Goal: Book appointment/travel/reservation

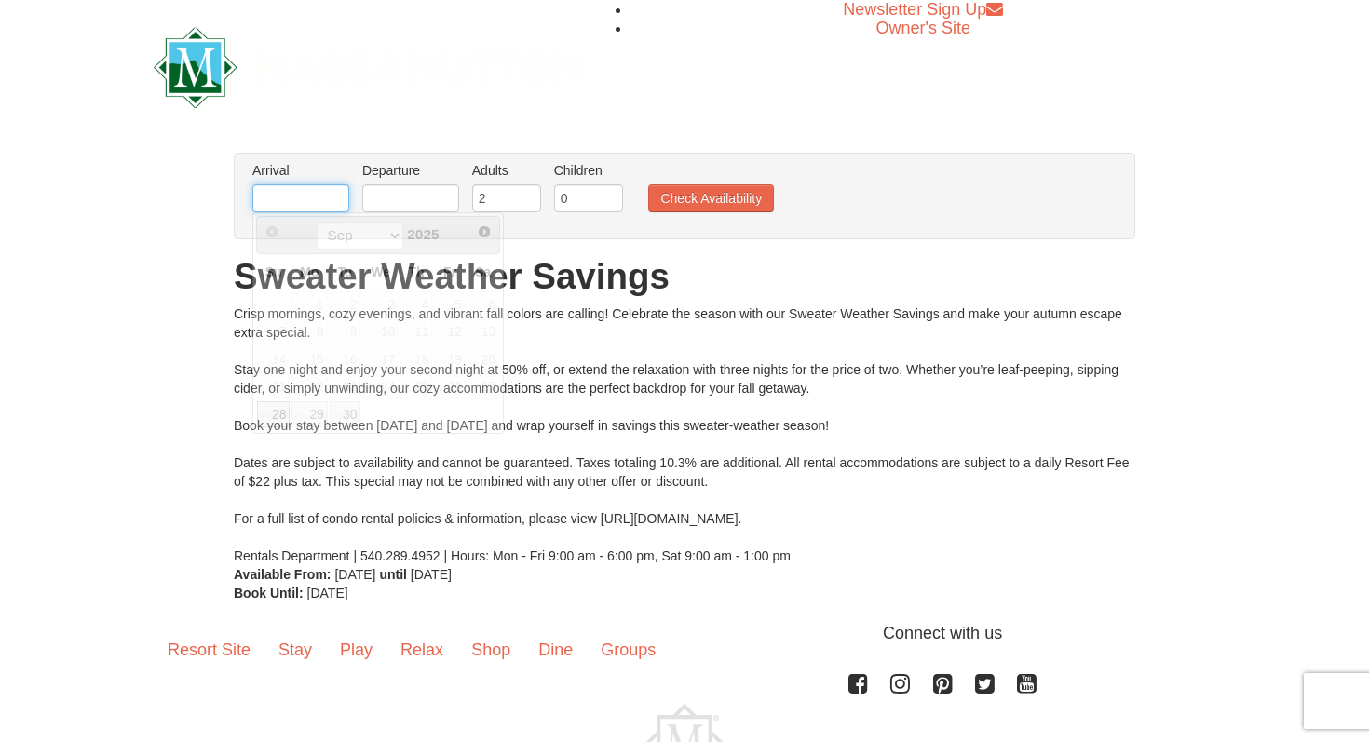
click at [325, 193] on input "text" at bounding box center [300, 198] width 97 height 28
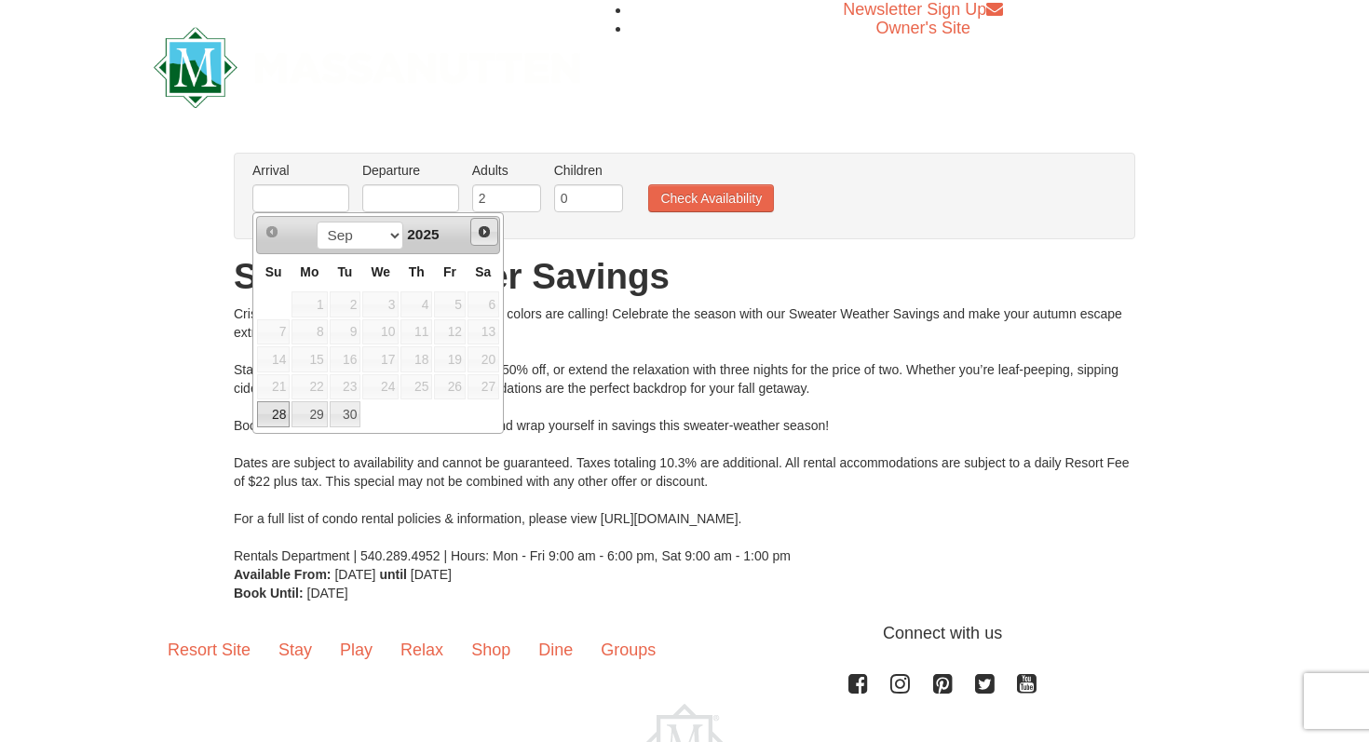
click at [484, 236] on span "Next" at bounding box center [484, 232] width 15 height 15
click at [475, 306] on link "4" at bounding box center [484, 305] width 32 height 26
type input "10/04/2025"
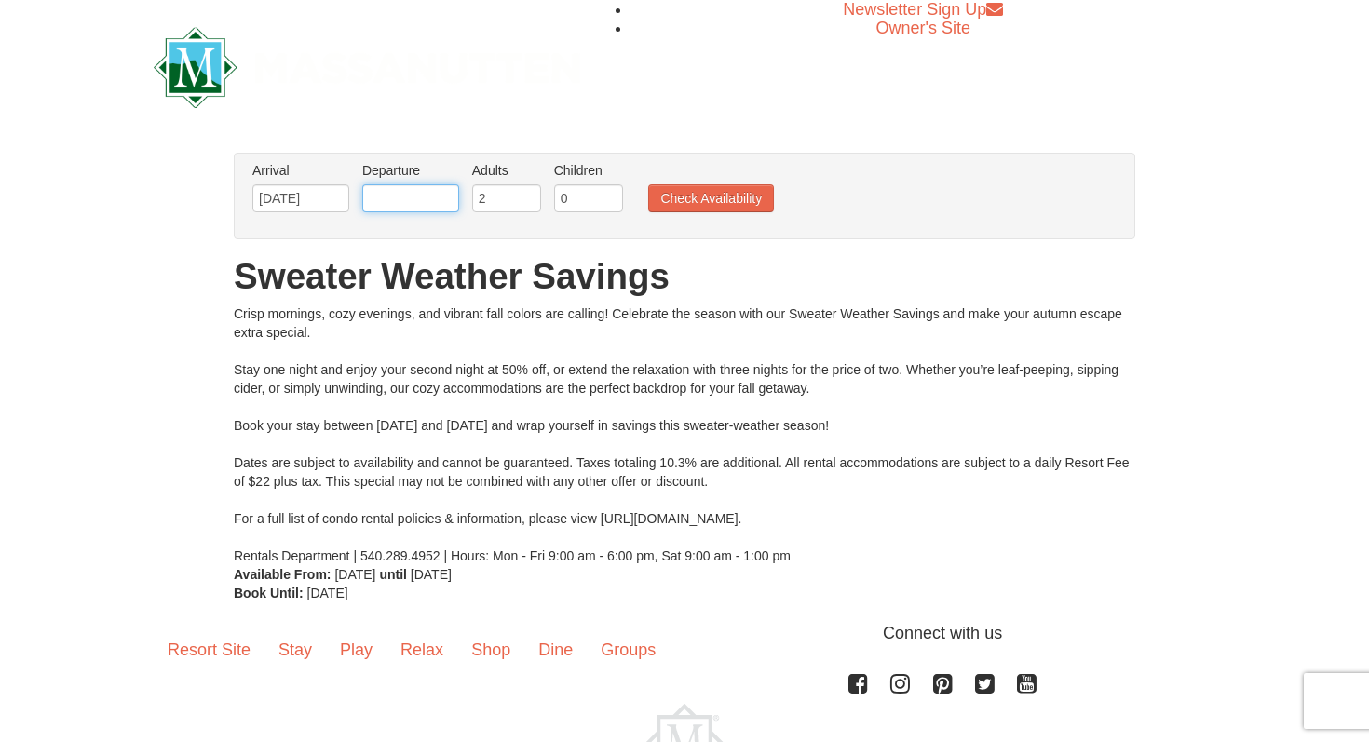
click at [393, 189] on input "text" at bounding box center [410, 198] width 97 height 28
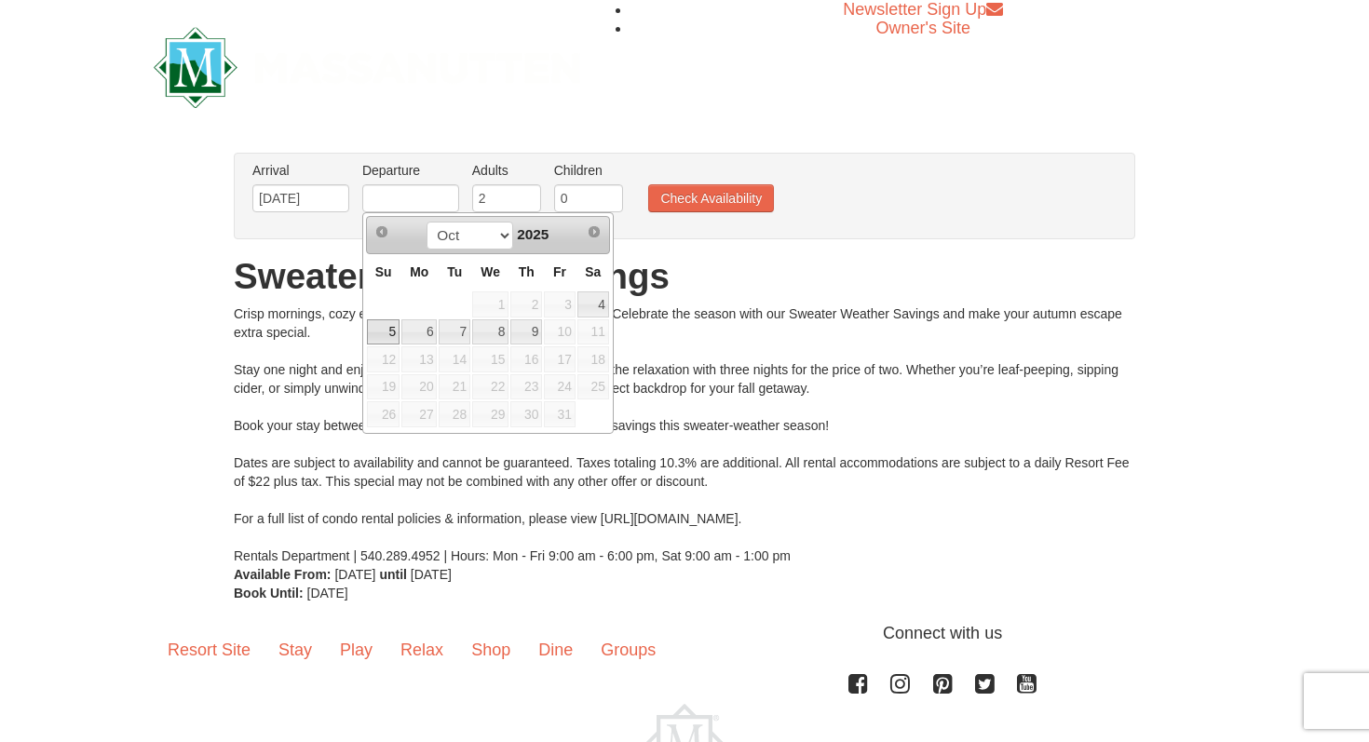
click at [388, 335] on link "5" at bounding box center [383, 333] width 33 height 26
type input "10/05/2025"
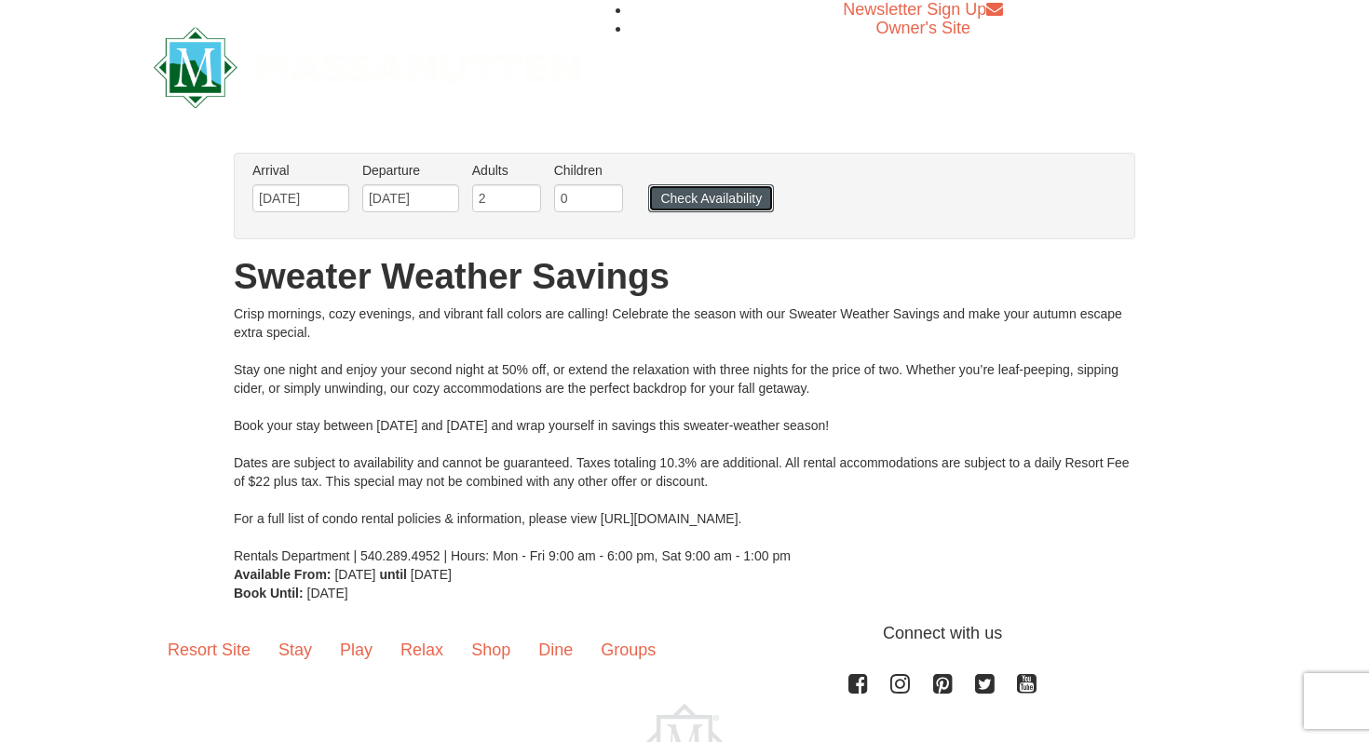
click at [693, 184] on button "Check Availability" at bounding box center [711, 198] width 126 height 28
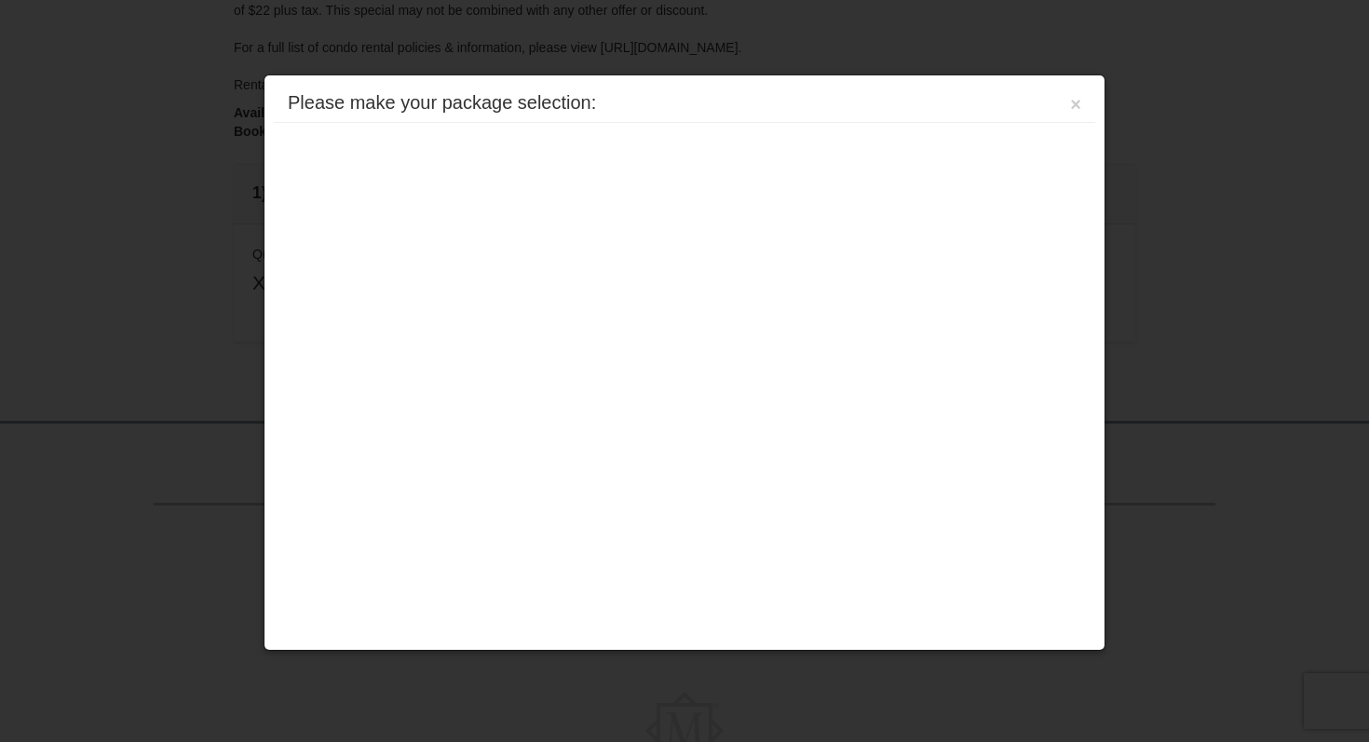
scroll to position [551, 0]
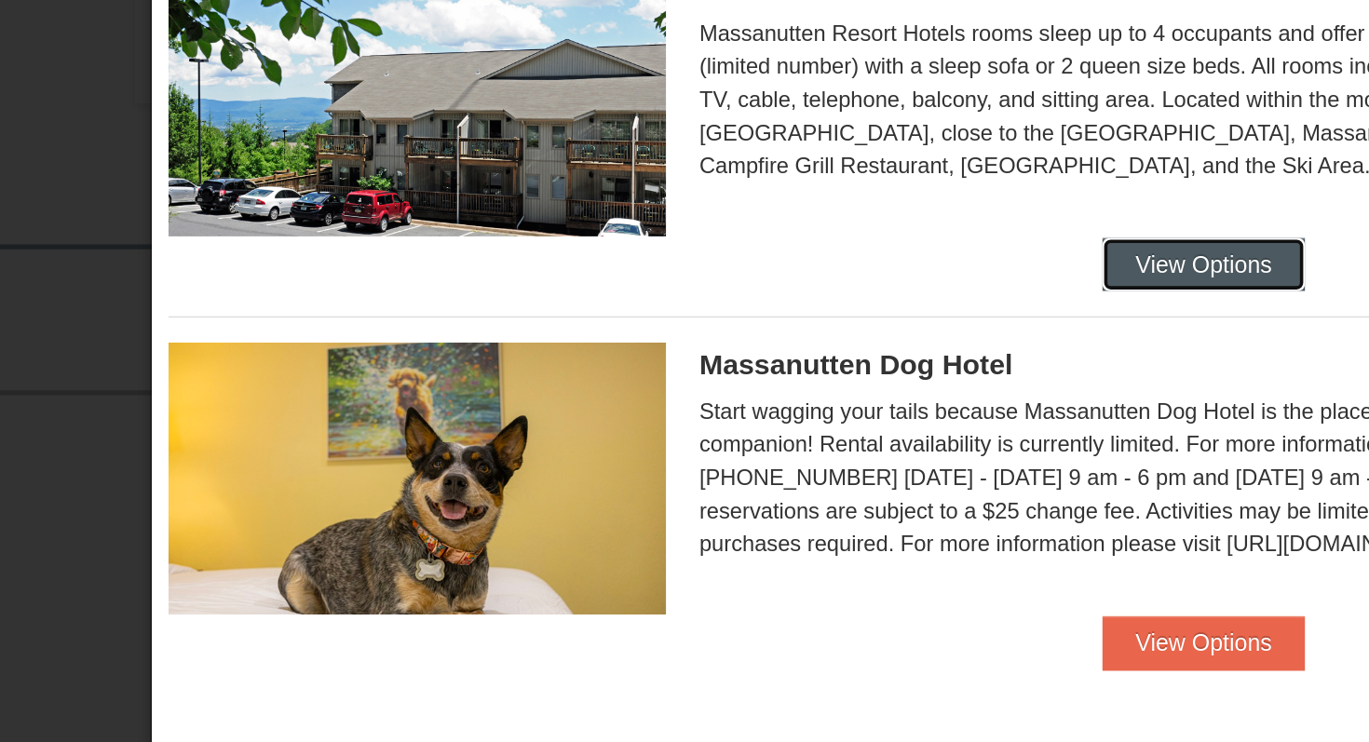
click at [813, 306] on button "View Options" at bounding box center [834, 307] width 114 height 30
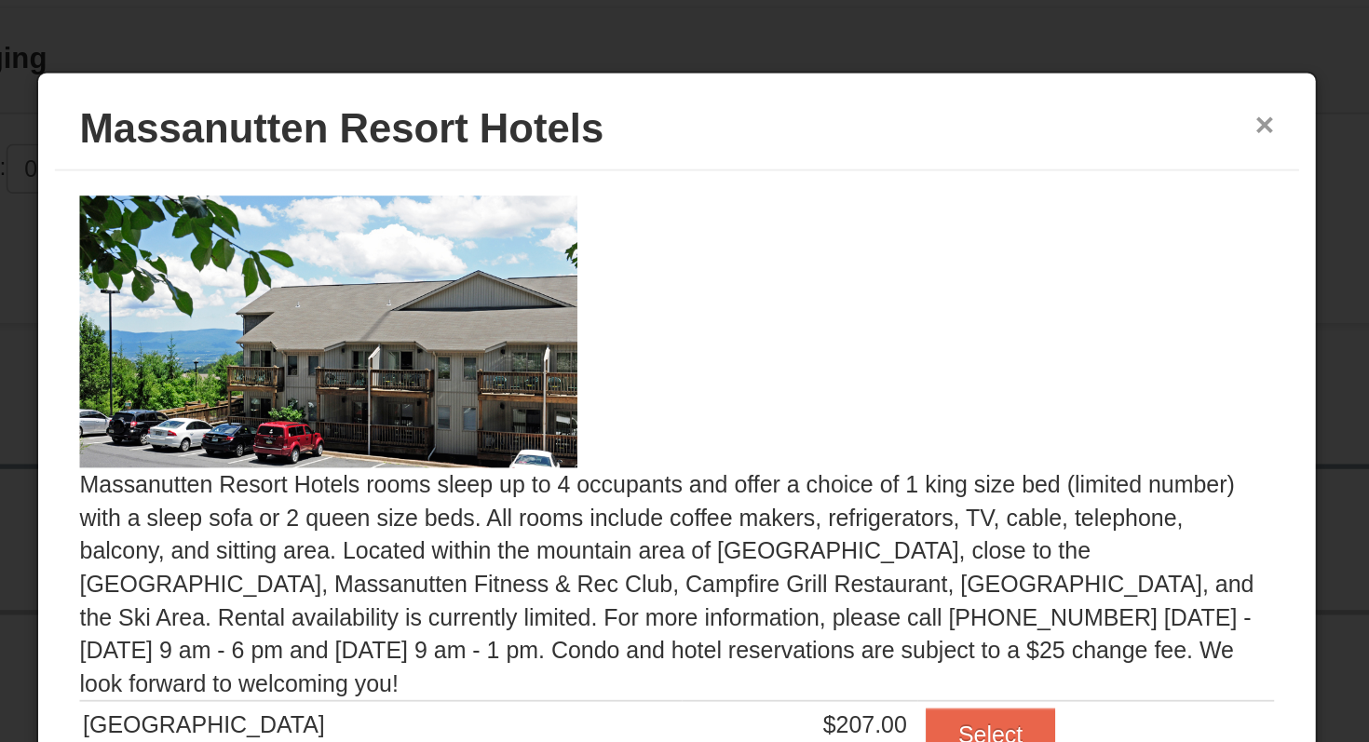
click at [1018, 107] on button "×" at bounding box center [1014, 104] width 11 height 19
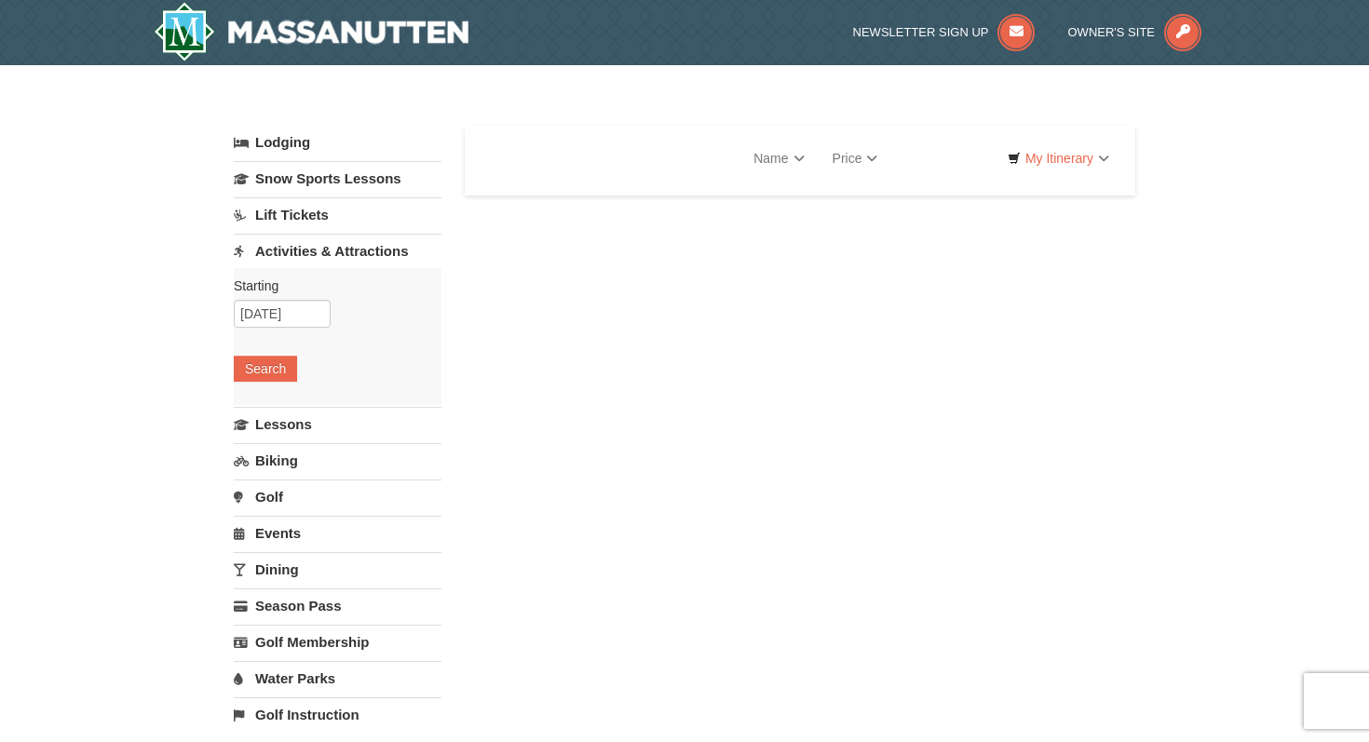
select select "9"
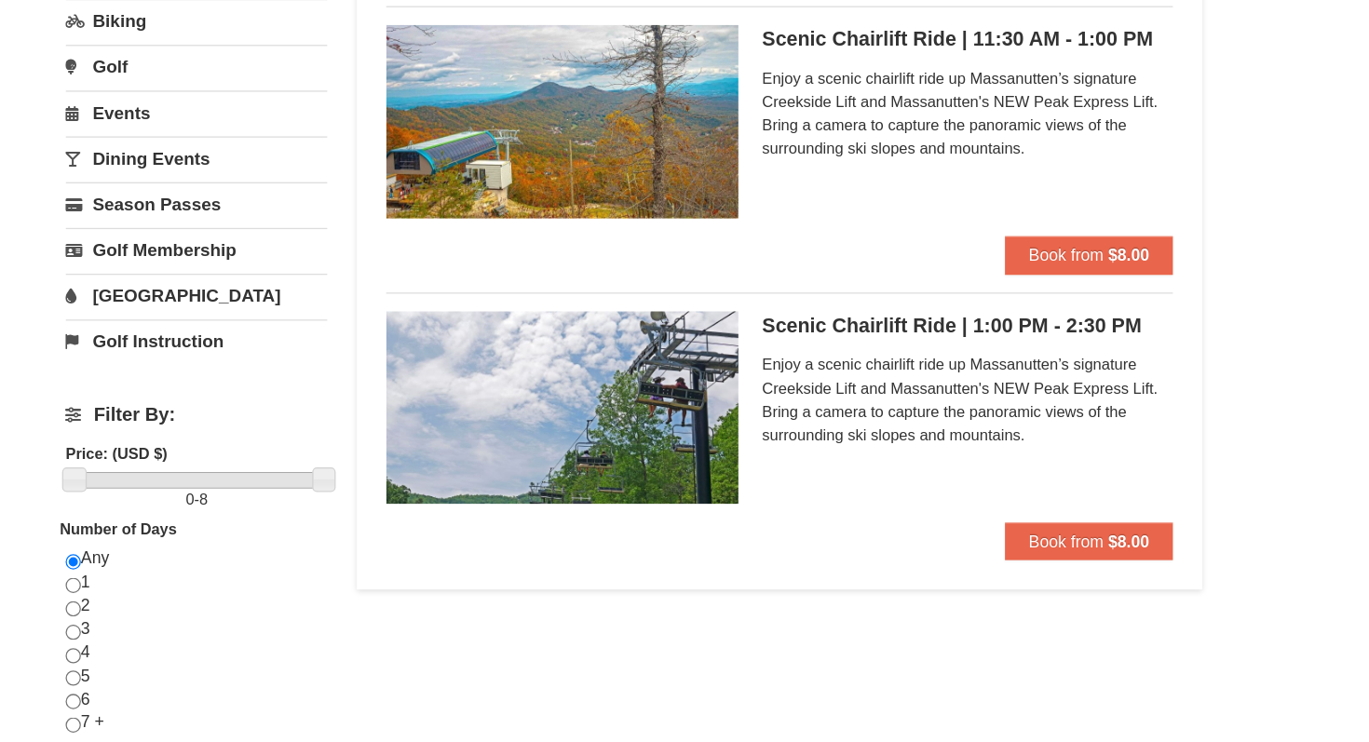
scroll to position [262, 0]
